Goal: Download file/media

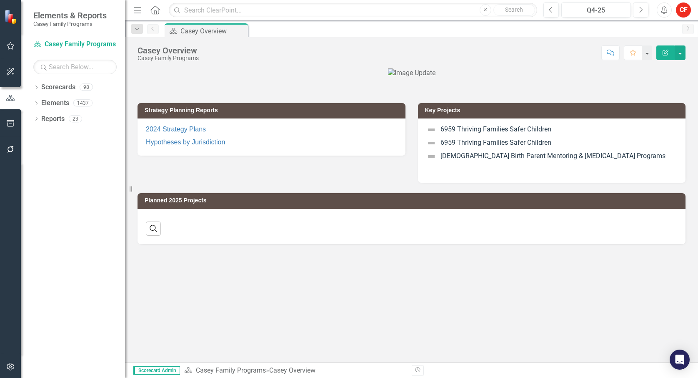
click at [37, 119] on icon at bounding box center [36, 119] width 2 height 4
click at [35, 87] on icon "Dropdown" at bounding box center [36, 88] width 6 height 5
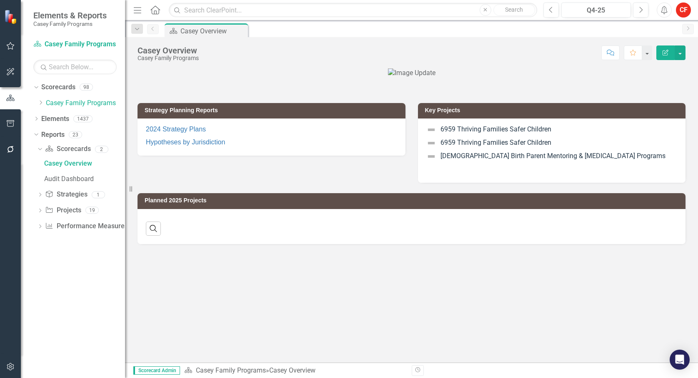
click at [40, 103] on icon "Dropdown" at bounding box center [41, 102] width 6 height 5
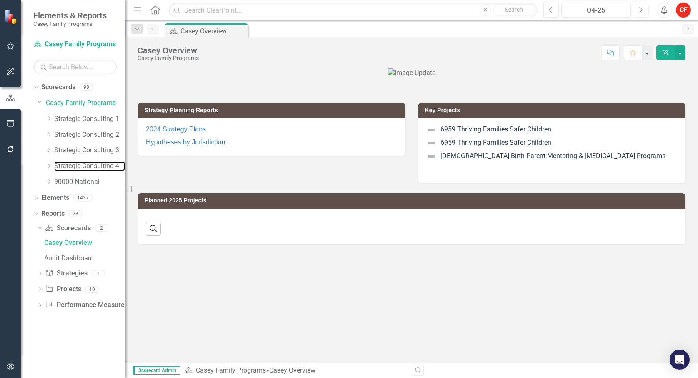
click at [65, 163] on link "Strategic Consulting 4" at bounding box center [89, 166] width 71 height 10
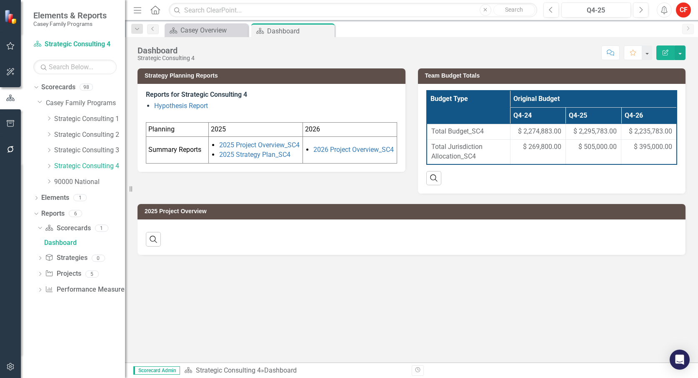
click at [41, 273] on icon "Dropdown" at bounding box center [40, 274] width 6 height 5
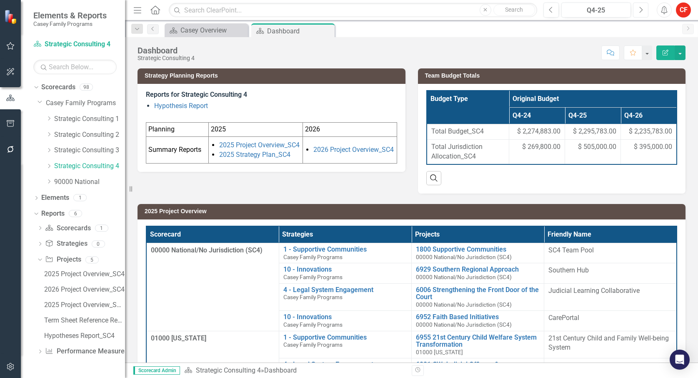
click at [643, 11] on button "Next" at bounding box center [640, 10] width 15 height 15
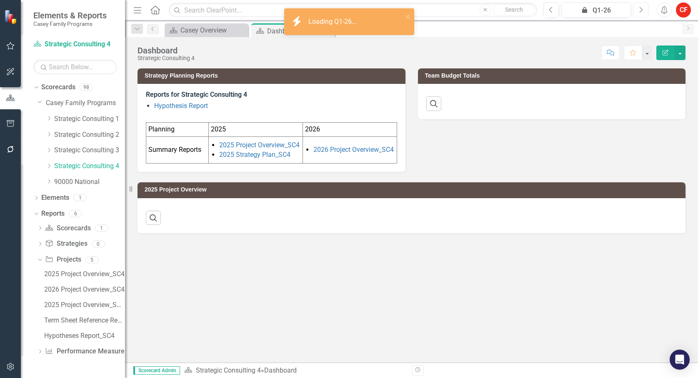
click at [641, 10] on icon "Next" at bounding box center [640, 10] width 5 height 8
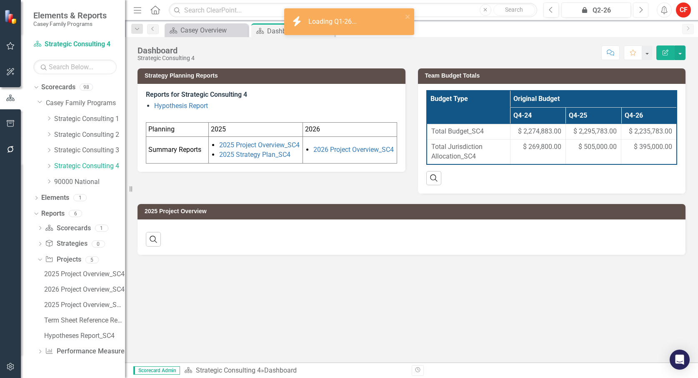
click at [641, 10] on icon "Next" at bounding box center [640, 10] width 5 height 8
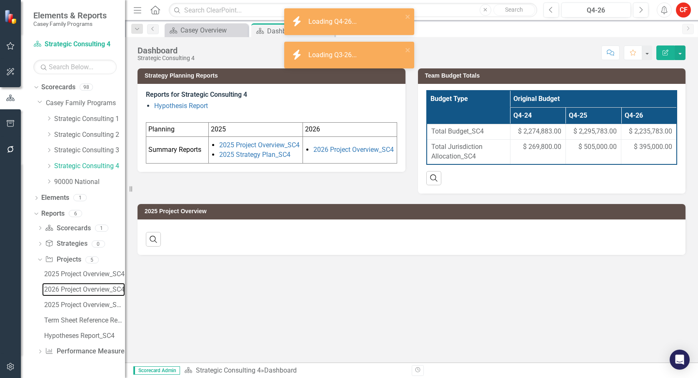
click at [76, 290] on div "2026 Project Overview_SC4" at bounding box center [84, 289] width 81 height 8
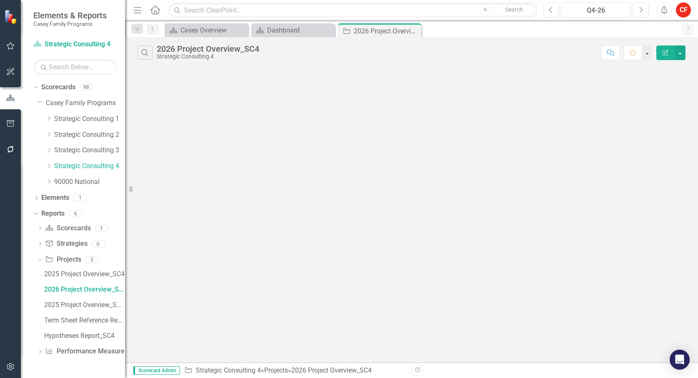
click at [46, 166] on icon "Dropdown" at bounding box center [49, 165] width 6 height 5
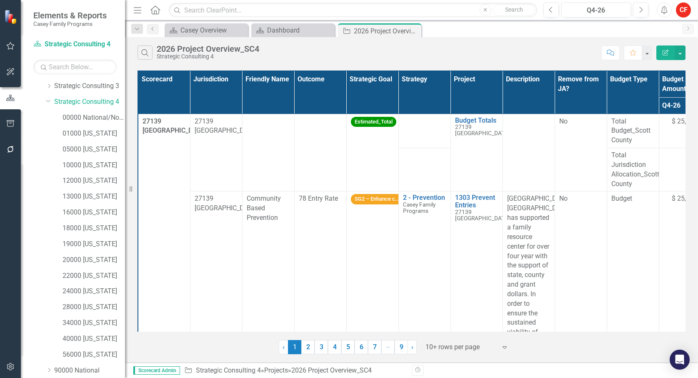
scroll to position [167, 0]
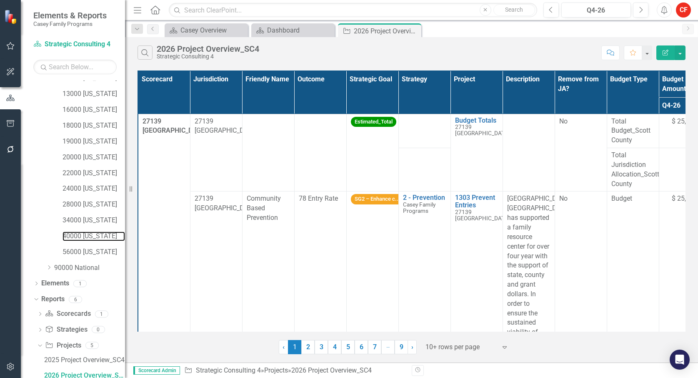
click at [84, 233] on link "40000 [US_STATE]" at bounding box center [94, 236] width 63 height 10
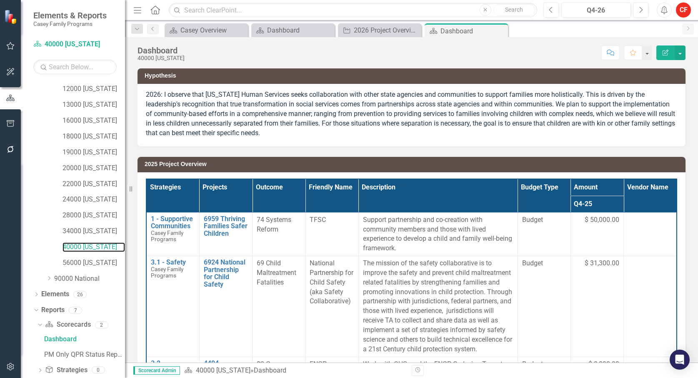
scroll to position [201, 0]
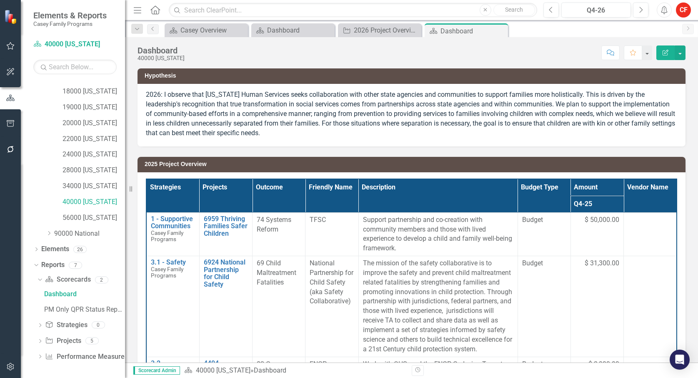
click at [43, 341] on icon "Dropdown" at bounding box center [40, 341] width 6 height 5
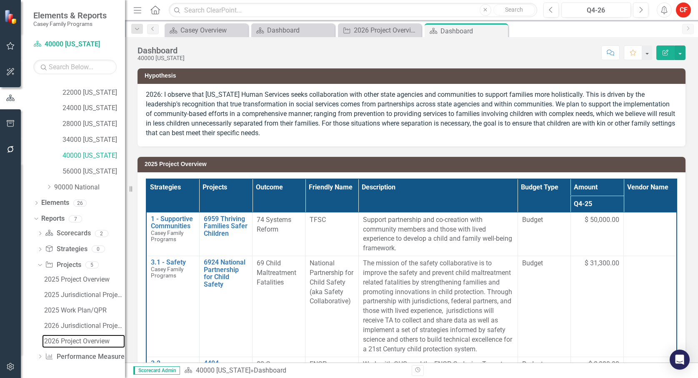
click at [74, 338] on div "2026 Project Overview" at bounding box center [84, 341] width 81 height 8
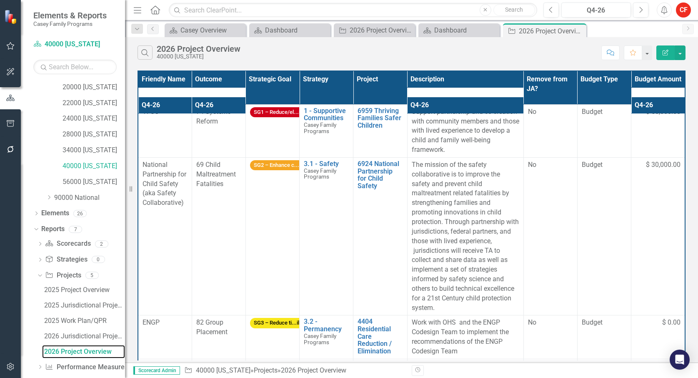
scroll to position [247, 0]
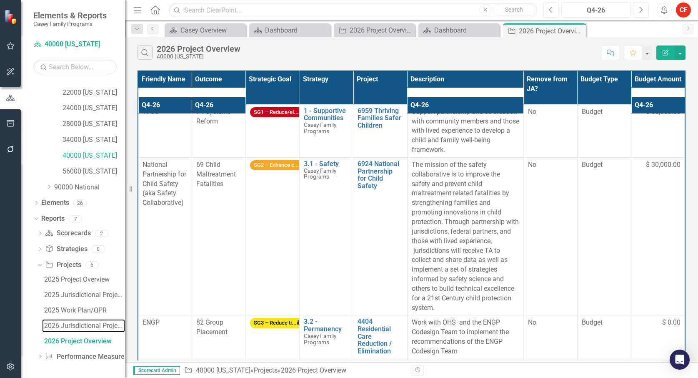
click at [88, 328] on div "2026 Jurisdictional Projects Assessment" at bounding box center [84, 326] width 81 height 8
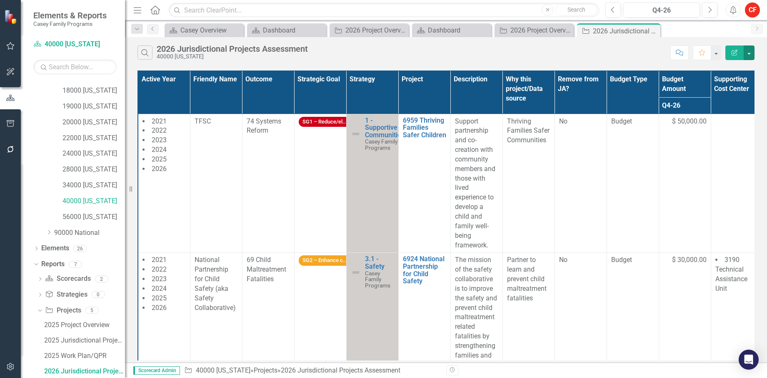
click at [698, 53] on button "button" at bounding box center [749, 52] width 11 height 15
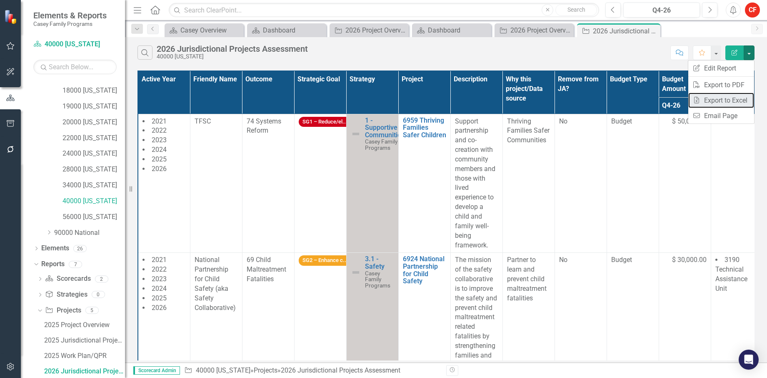
click at [698, 101] on link "Excel Export to Excel" at bounding box center [721, 100] width 66 height 15
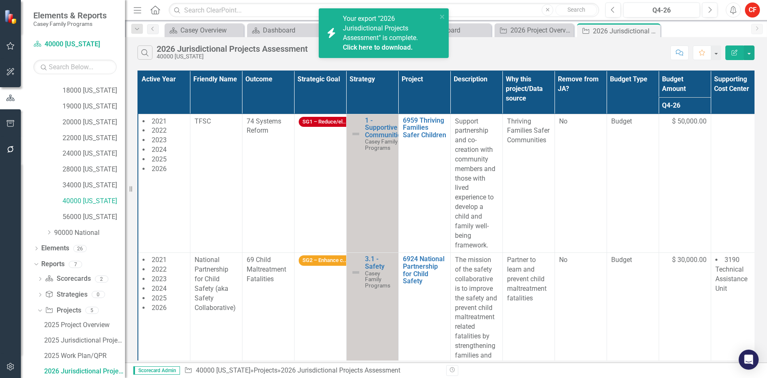
click at [657, 52] on div "Search 2026 Jurisdictional Projects Assessment 40000 [US_STATE]" at bounding box center [402, 52] width 529 height 14
click at [393, 44] on link "Click here to download." at bounding box center [378, 47] width 70 height 8
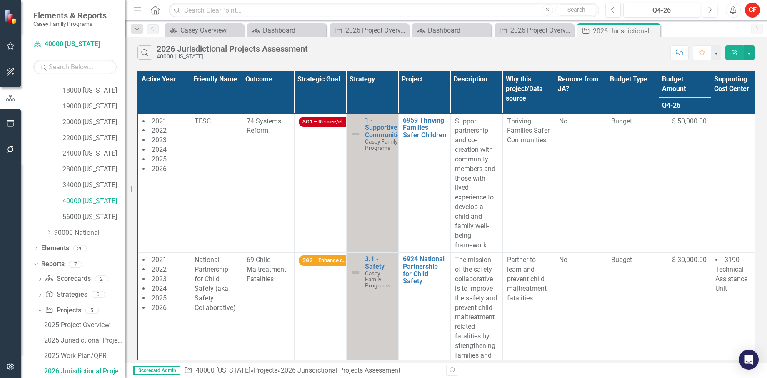
click at [553, 361] on div "Active Year Friendly Name Outcome Strategic Goal Strategy Project Description W…" at bounding box center [446, 215] width 642 height 294
click at [357, 51] on div "Search 2026 Jurisdictional Projects Assessment 40000 [US_STATE]" at bounding box center [402, 52] width 529 height 14
click at [698, 285] on div "Active Year Friendly Name Outcome Strategic Goal Strategy Project Description W…" at bounding box center [446, 215] width 642 height 294
click at [497, 44] on div "Search 2026 Jurisdictional Projects Assessment 40000 [US_STATE] Comment Favorit…" at bounding box center [446, 50] width 642 height 27
